Goal: Browse casually

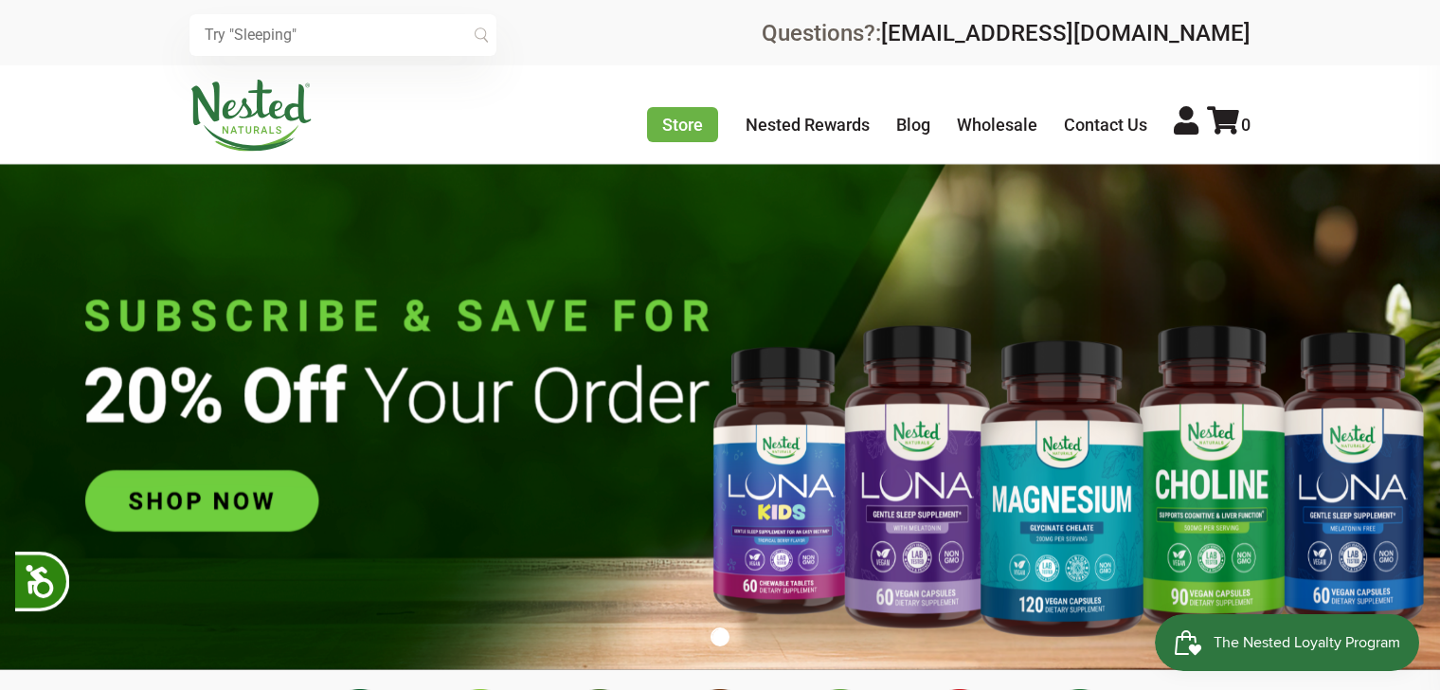
scroll to position [0, 998]
